Goal: Information Seeking & Learning: Learn about a topic

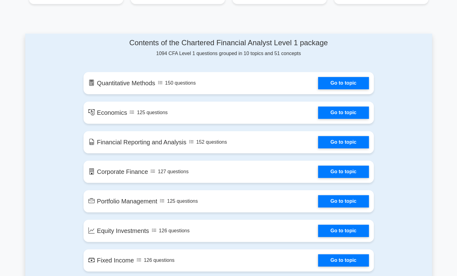
scroll to position [293, 0]
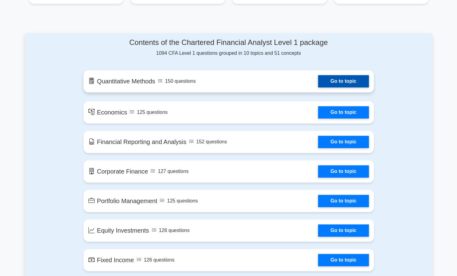
click at [340, 79] on link "Go to topic" at bounding box center [343, 81] width 51 height 12
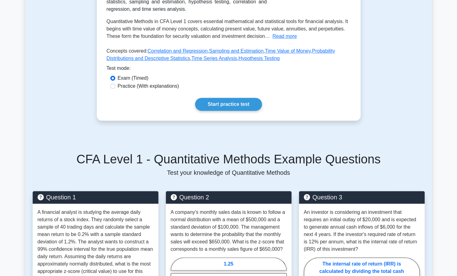
scroll to position [134, 0]
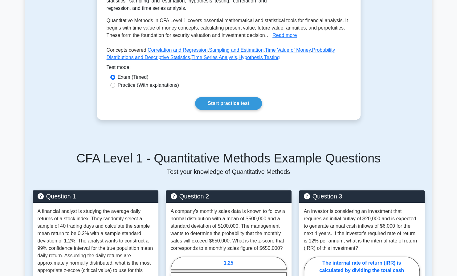
click at [157, 86] on label "Practice (With explanations)" at bounding box center [148, 85] width 61 height 7
click at [115, 86] on input "Practice (With explanations)" at bounding box center [112, 85] width 5 height 5
radio input "true"
click at [228, 104] on link "Start practice test" at bounding box center [228, 103] width 67 height 13
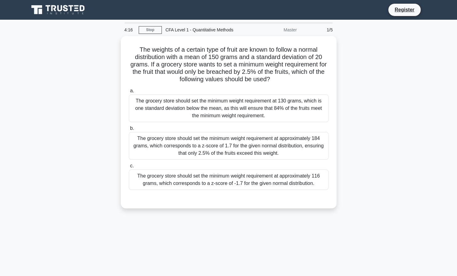
click at [20, 129] on main "4:16 Stop CFA Level 1 - Quantitative Methods Master 1/5 The weights of a certai…" at bounding box center [228, 176] width 457 height 313
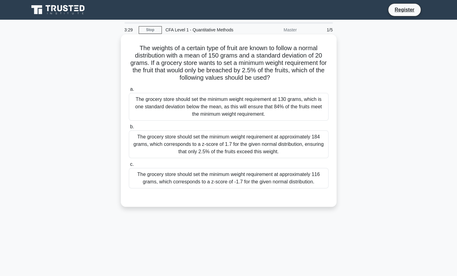
click at [210, 150] on div "The grocery store should set the minimum weight requirement at approximately 18…" at bounding box center [229, 145] width 200 height 28
click at [129, 129] on input "b. The grocery store should set the minimum weight requirement at approximately…" at bounding box center [129, 127] width 0 height 4
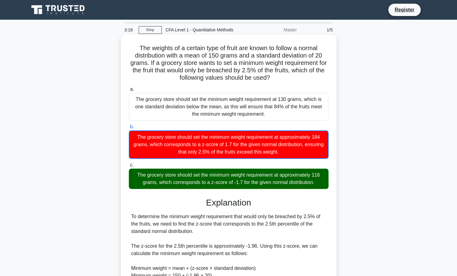
scroll to position [133, 0]
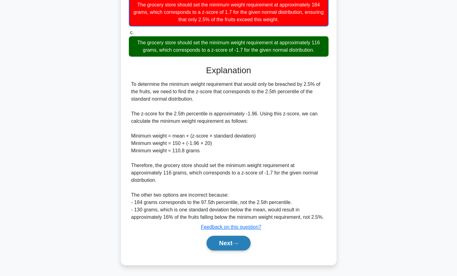
click at [238, 243] on icon at bounding box center [235, 243] width 6 height 3
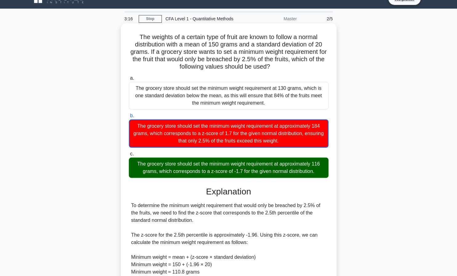
scroll to position [0, 0]
